Goal: Navigation & Orientation: Find specific page/section

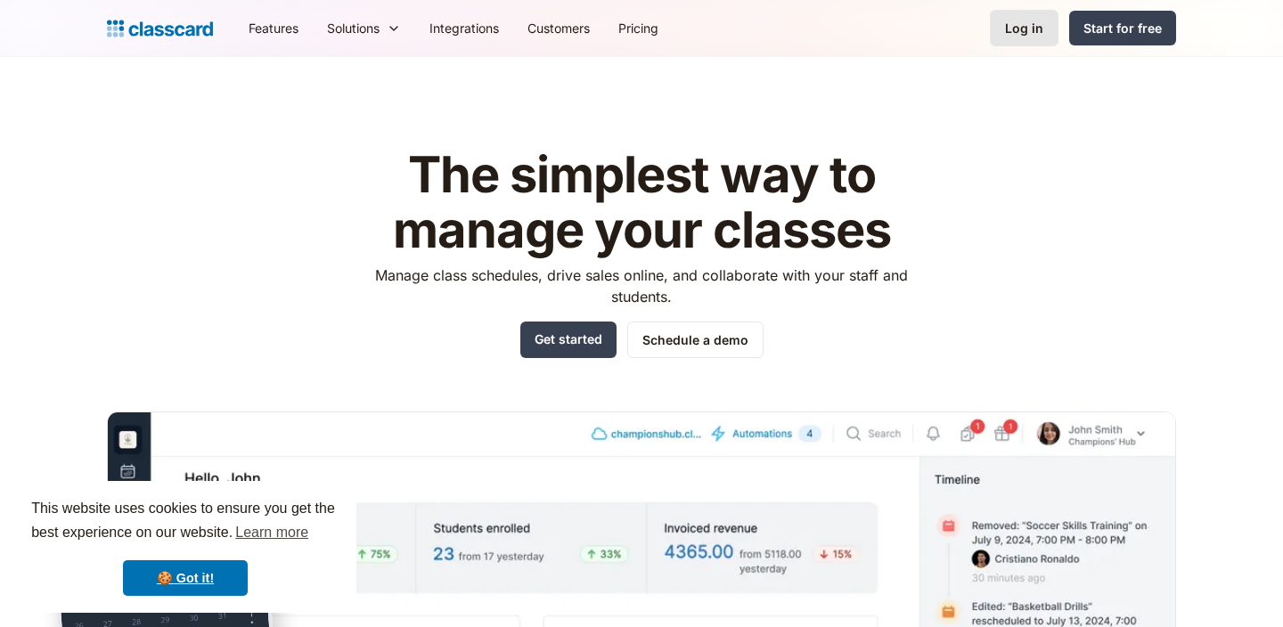
click at [1053, 26] on link "Log in" at bounding box center [1024, 28] width 69 height 37
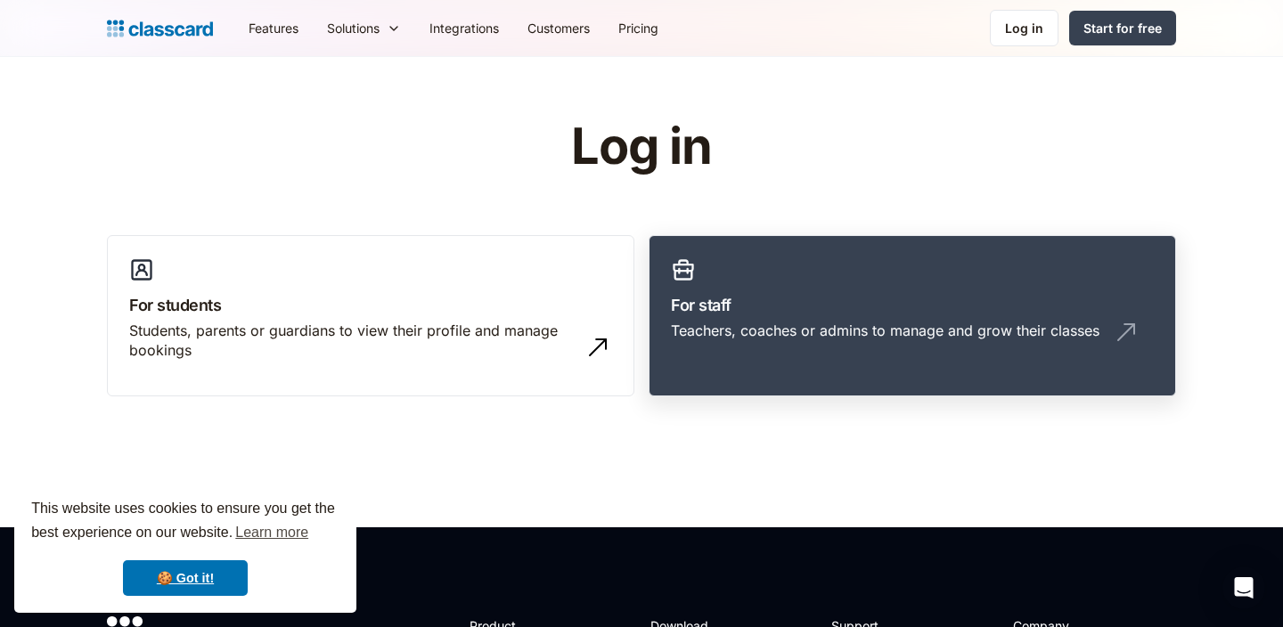
click at [852, 275] on link "For staff Teachers, coaches or admins to manage and grow their classes" at bounding box center [911, 316] width 527 height 162
